Goal: Task Accomplishment & Management: Use online tool/utility

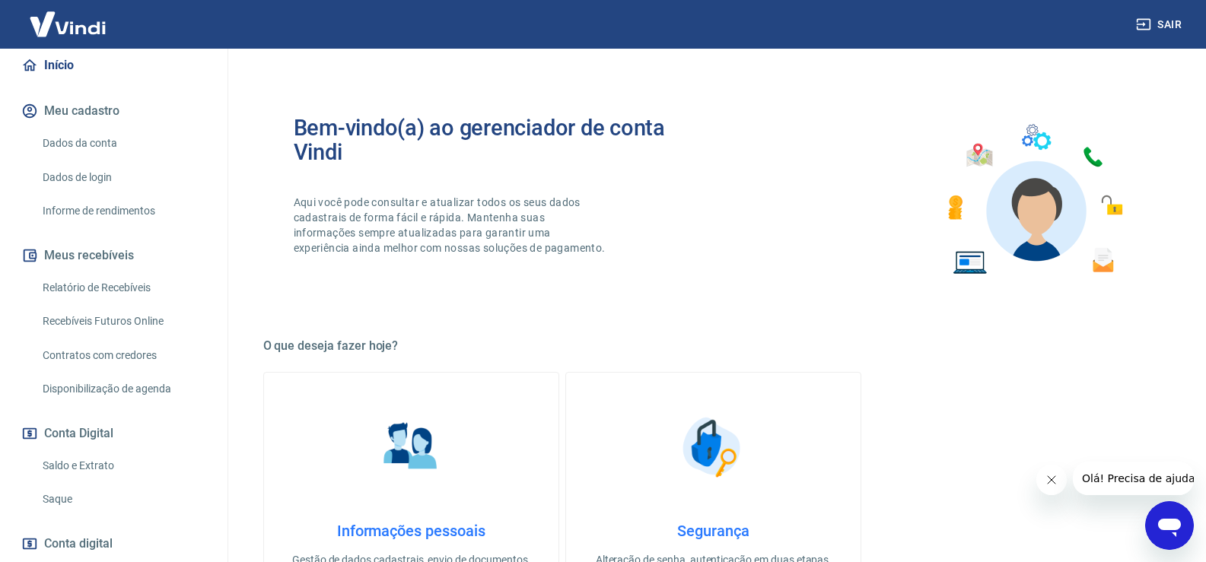
scroll to position [152, 0]
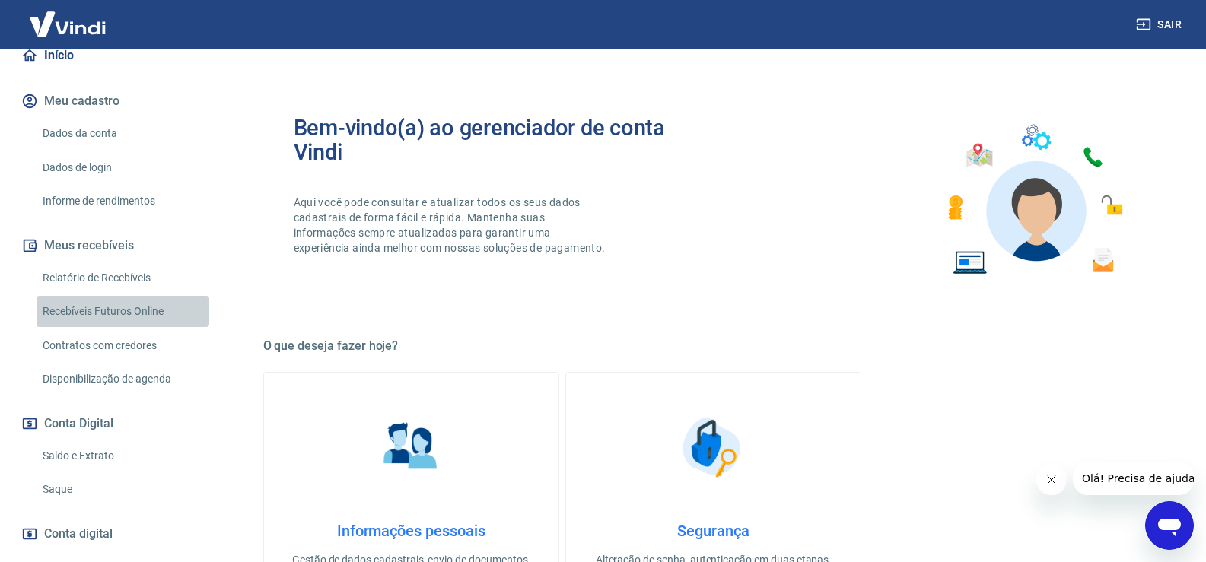
click at [124, 313] on link "Recebíveis Futuros Online" at bounding box center [123, 311] width 173 height 31
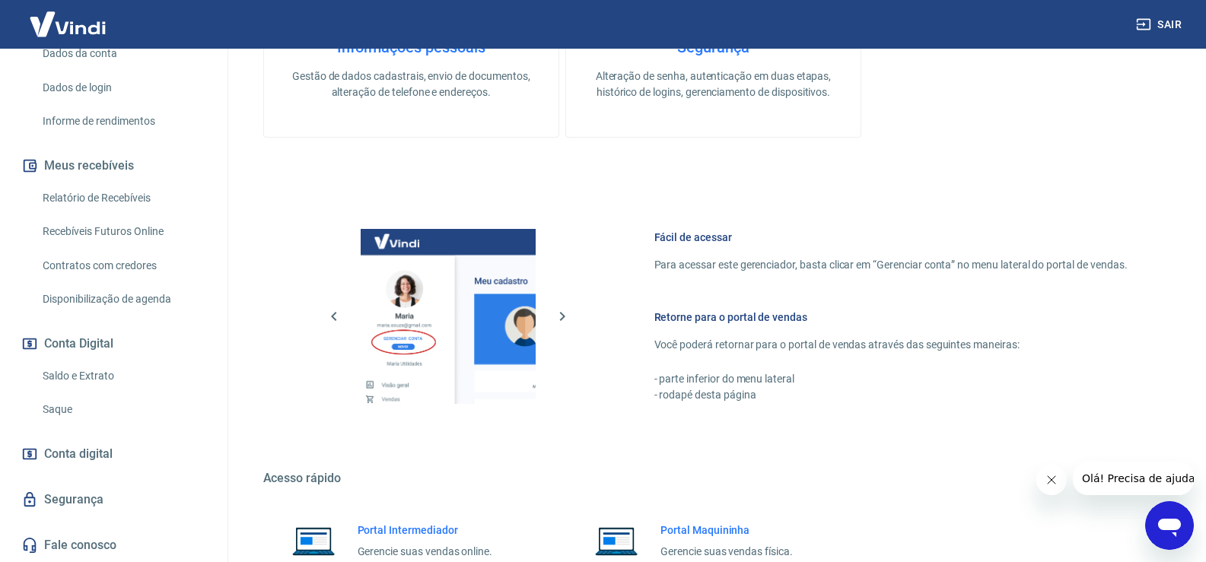
scroll to position [624, 0]
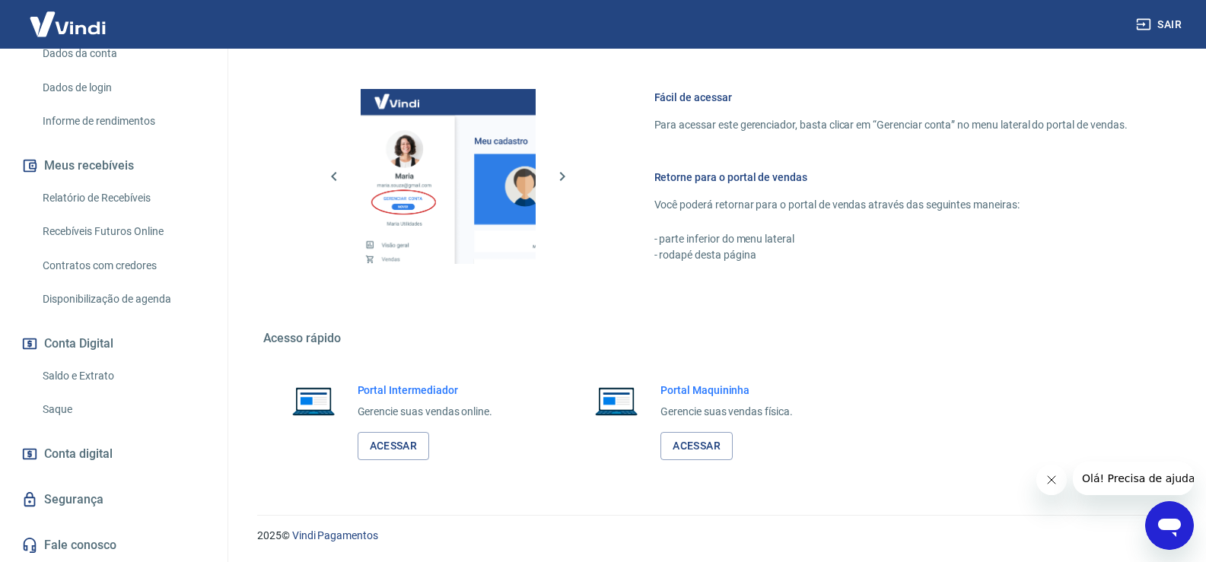
click at [137, 197] on link "Relatório de Recebíveis" at bounding box center [123, 198] width 173 height 31
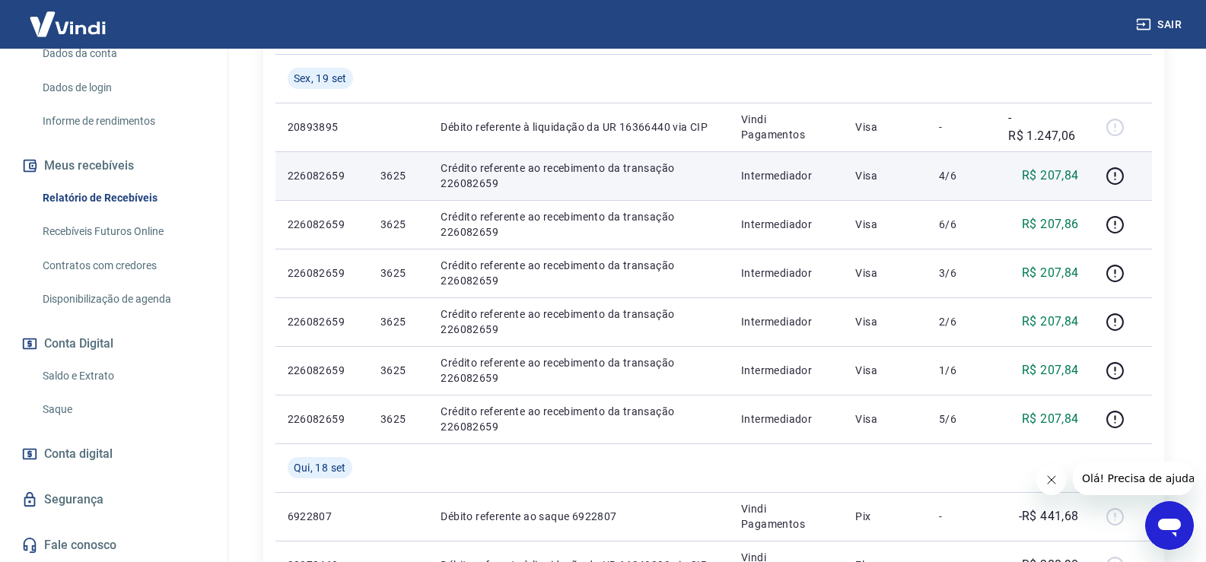
scroll to position [304, 0]
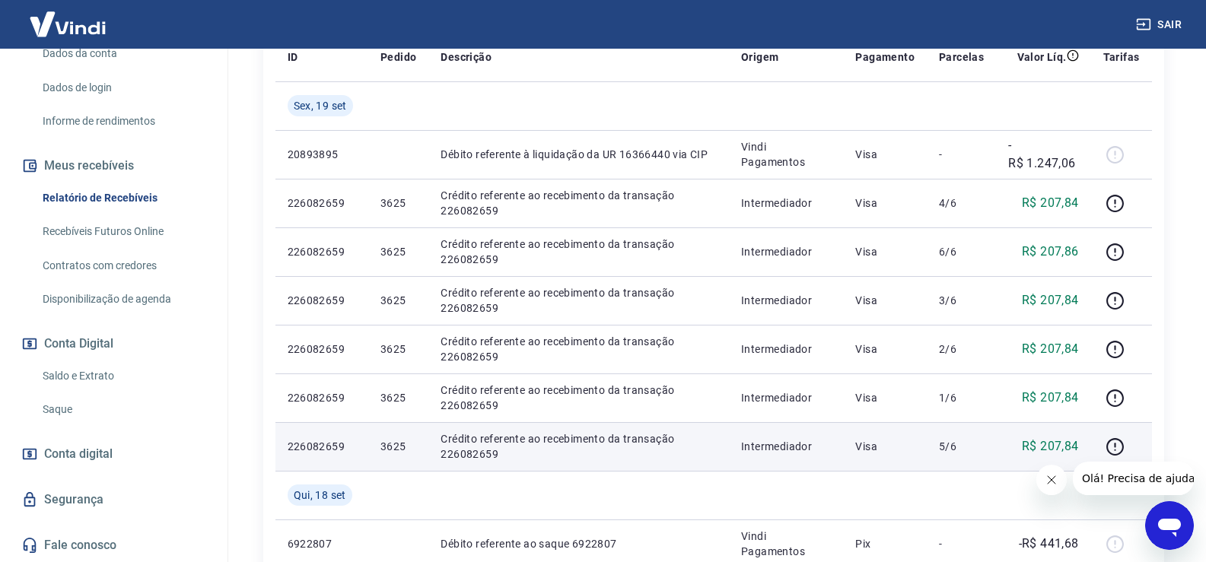
click at [377, 445] on td "3625" at bounding box center [398, 446] width 60 height 49
copy p "3625"
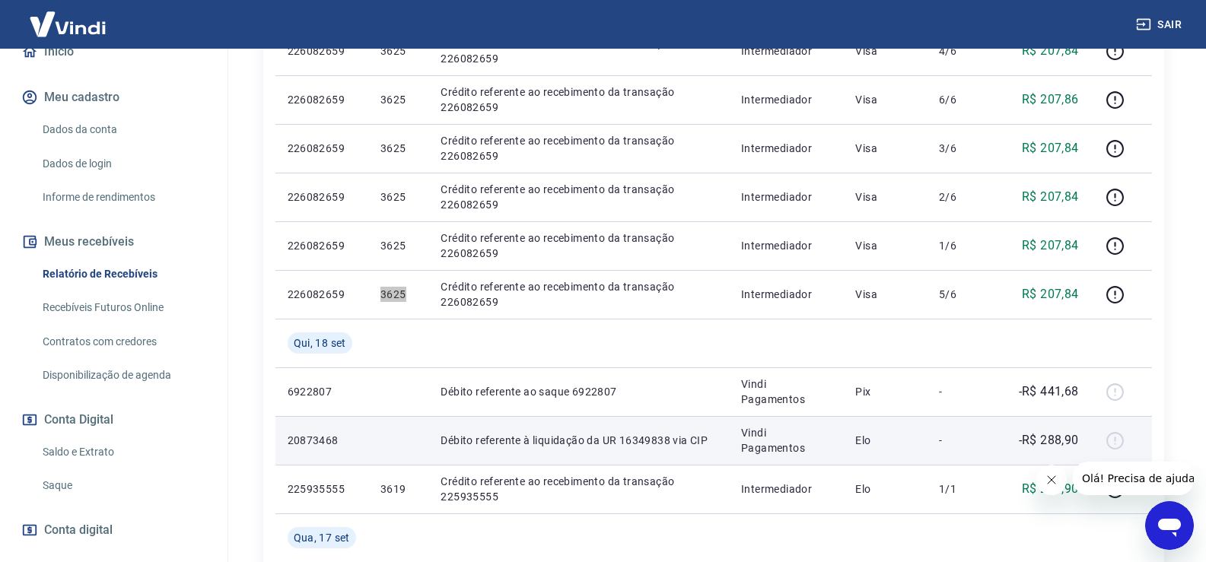
scroll to position [532, 0]
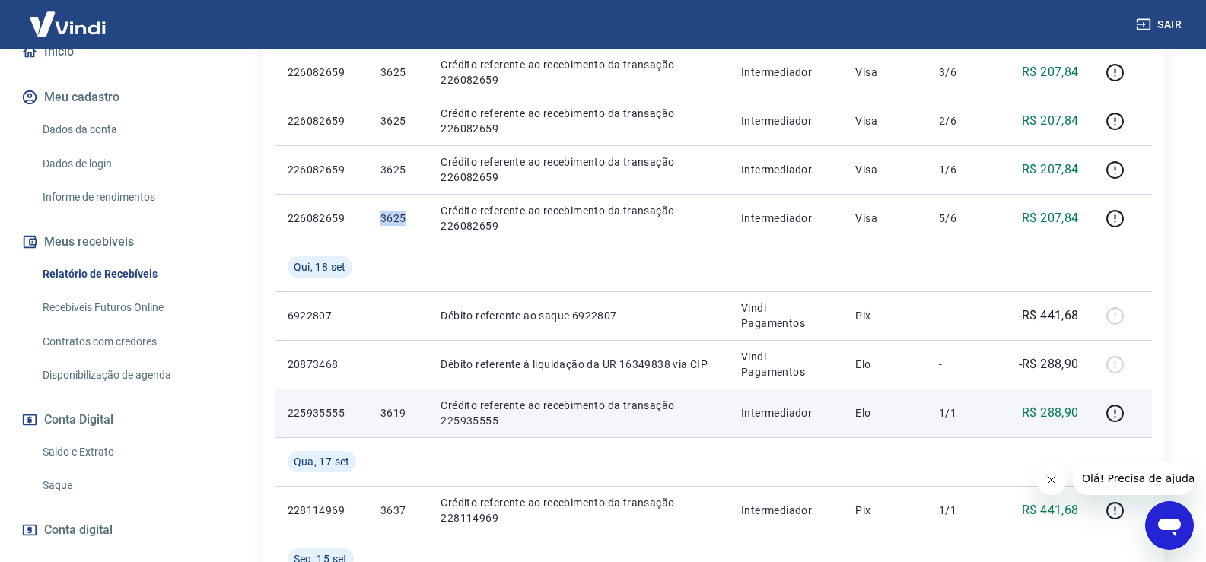
click at [391, 418] on p "3619" at bounding box center [398, 412] width 36 height 15
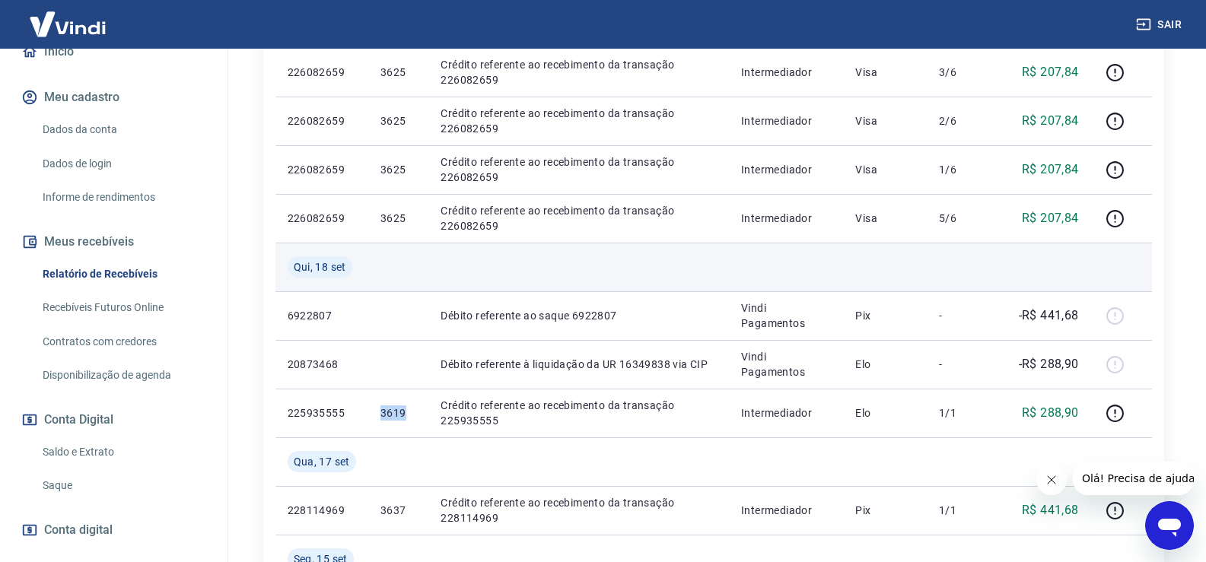
copy p "3619"
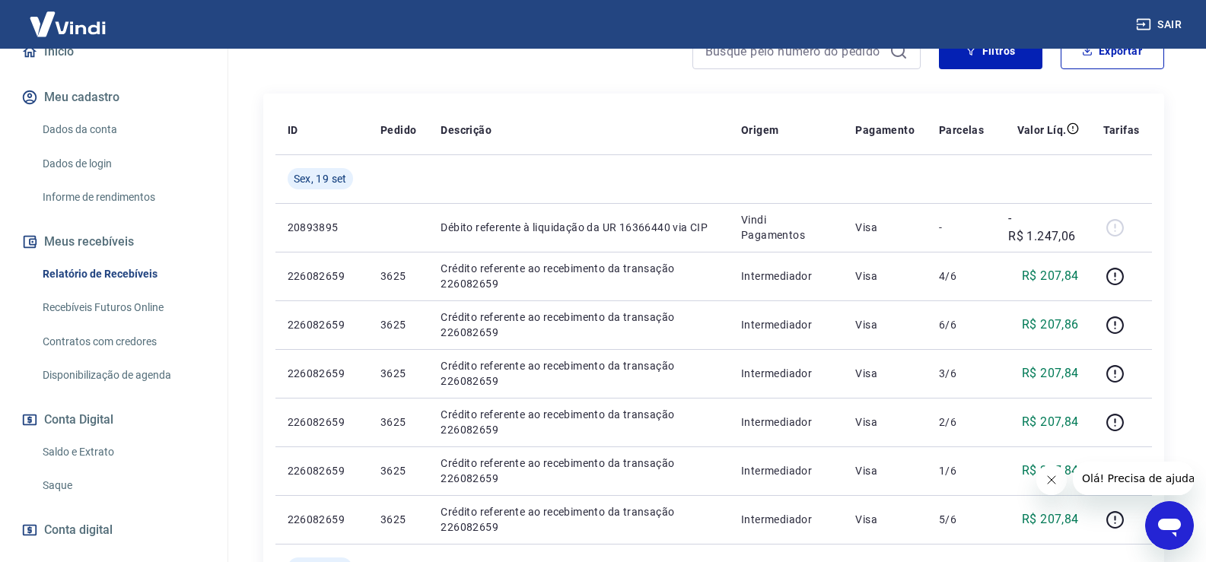
scroll to position [228, 0]
